Goal: Check status: Check status

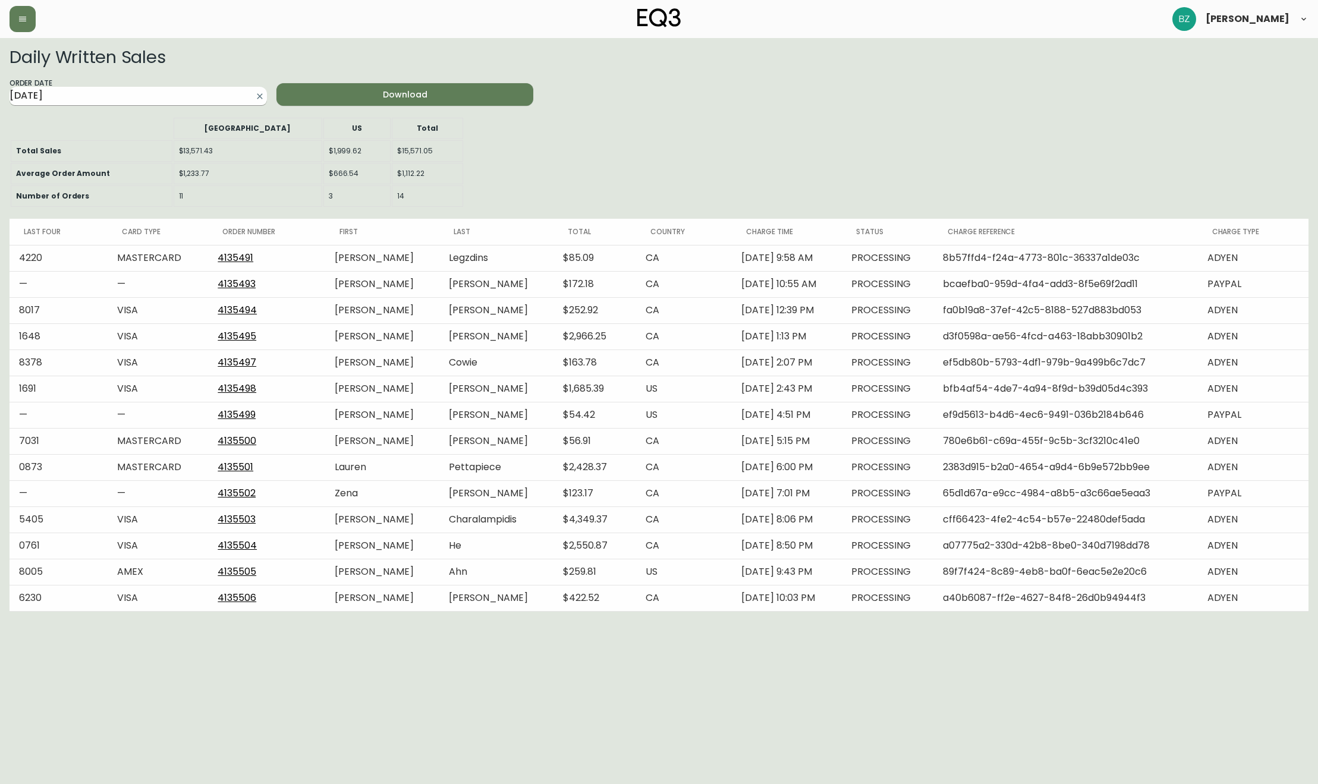
click at [186, 93] on input "[DATE]" at bounding box center [129, 96] width 238 height 19
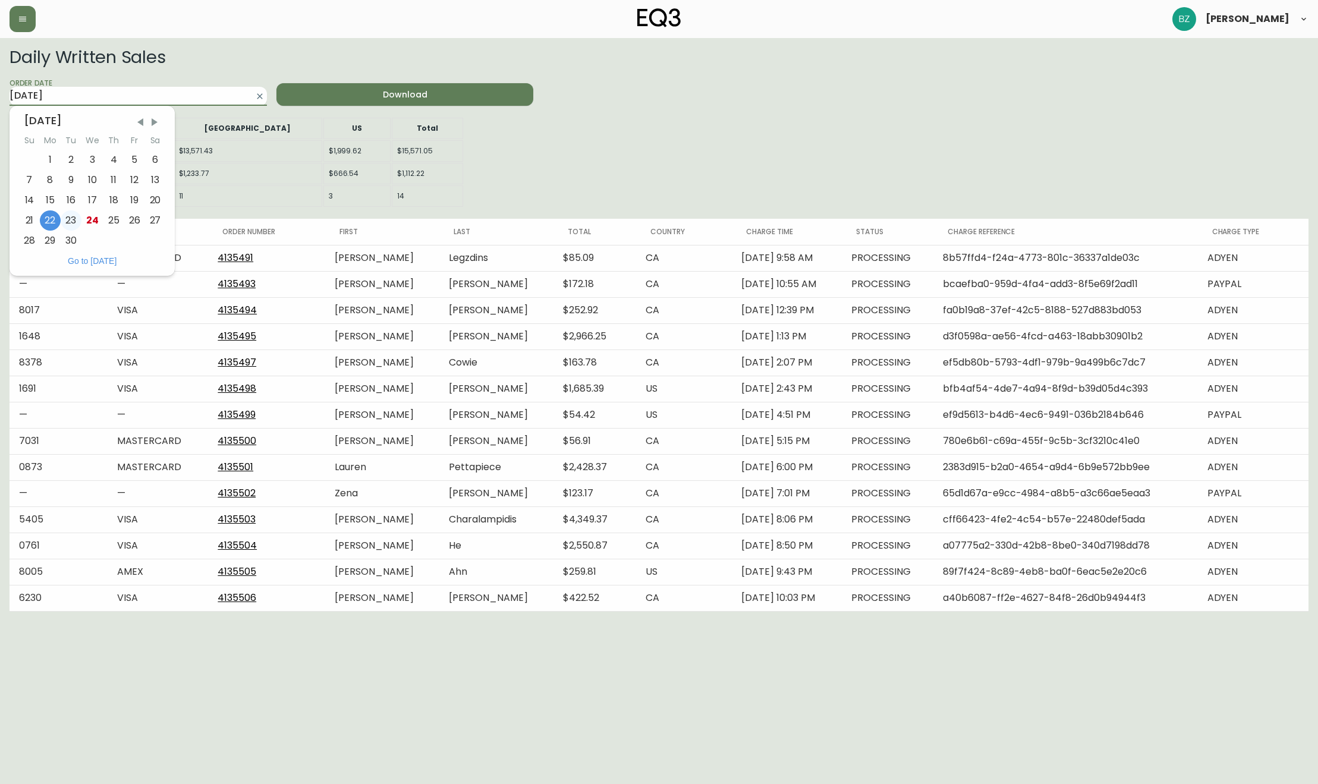
click at [70, 223] on div "23" at bounding box center [71, 220] width 21 height 20
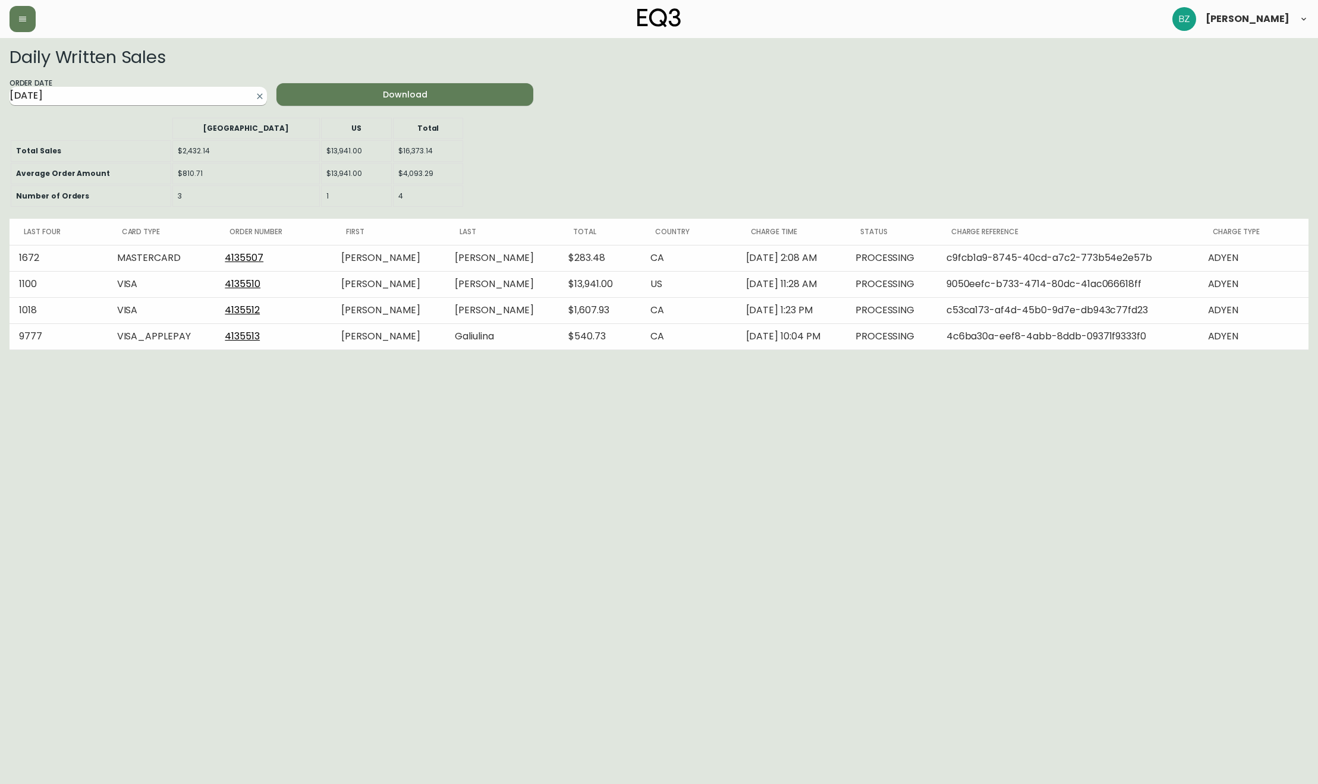
click at [206, 98] on input "[DATE]" at bounding box center [129, 96] width 238 height 19
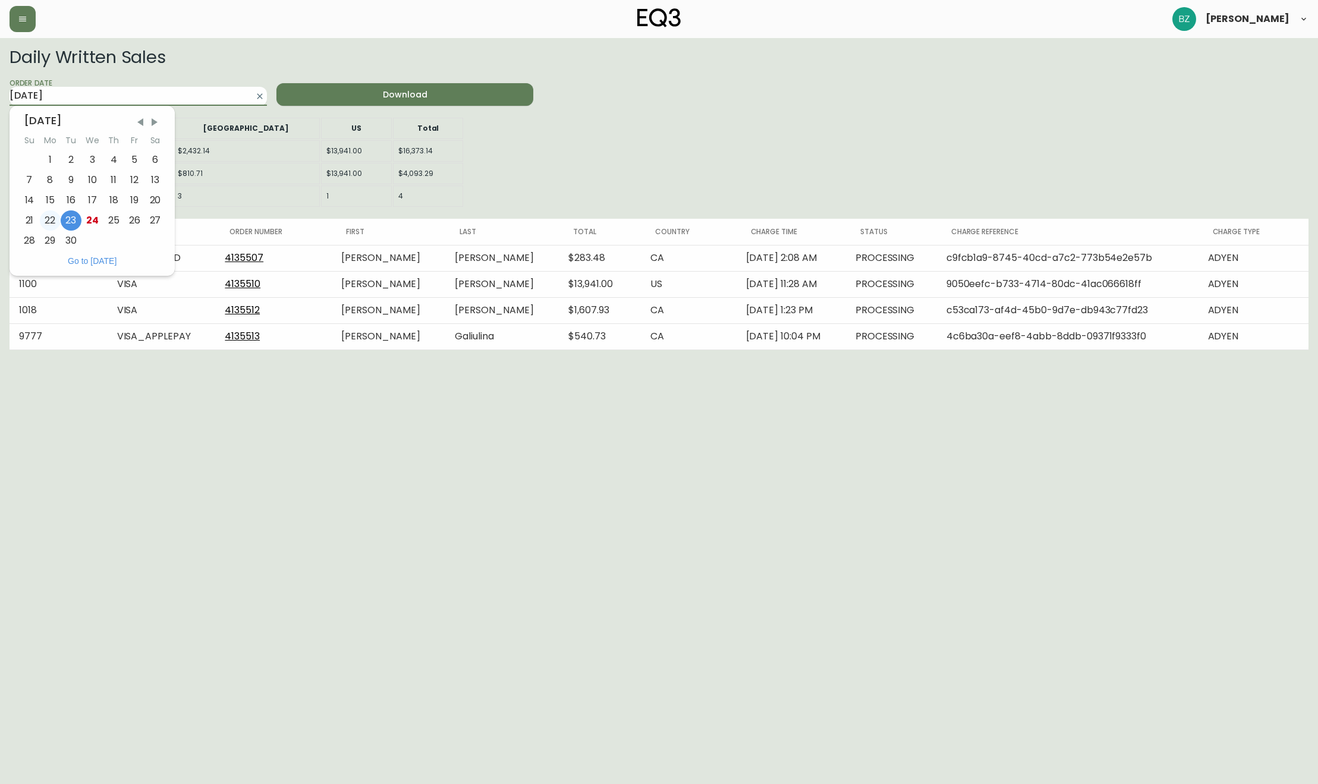
click at [55, 221] on div "22" at bounding box center [50, 220] width 21 height 20
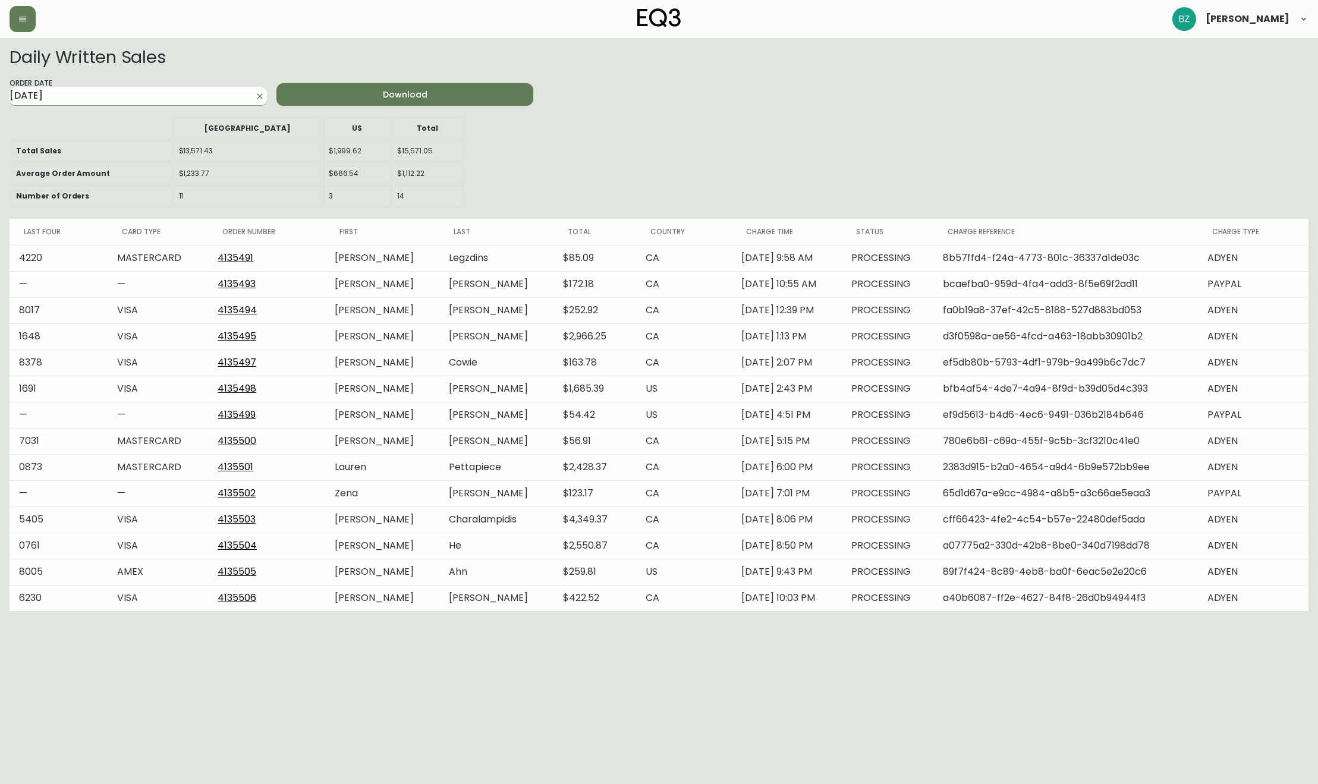
click at [135, 95] on input "[DATE]" at bounding box center [129, 96] width 238 height 19
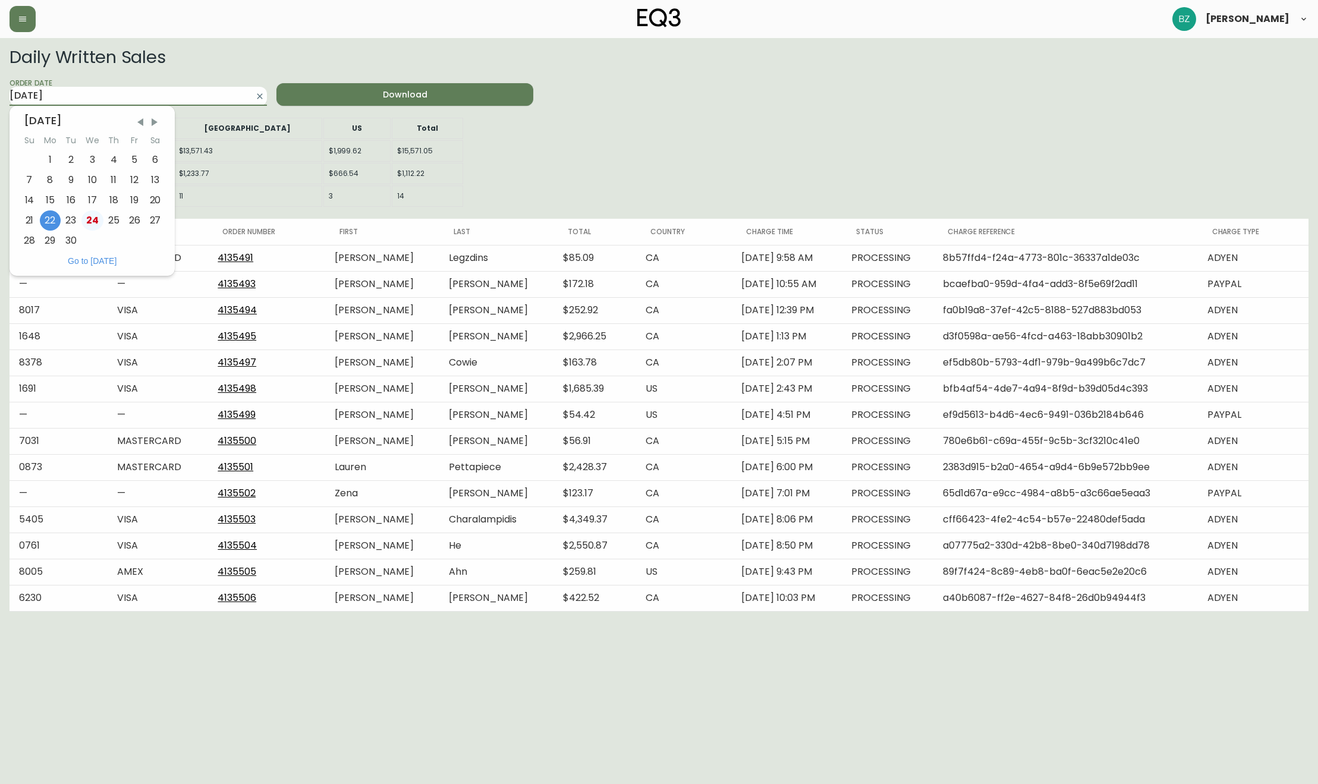
click at [87, 221] on div "24" at bounding box center [92, 220] width 22 height 20
type input "[DATE]"
